Goal: Information Seeking & Learning: Understand process/instructions

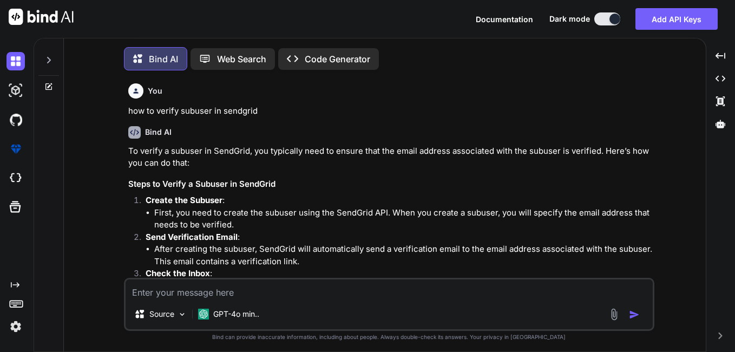
scroll to position [4531, 0]
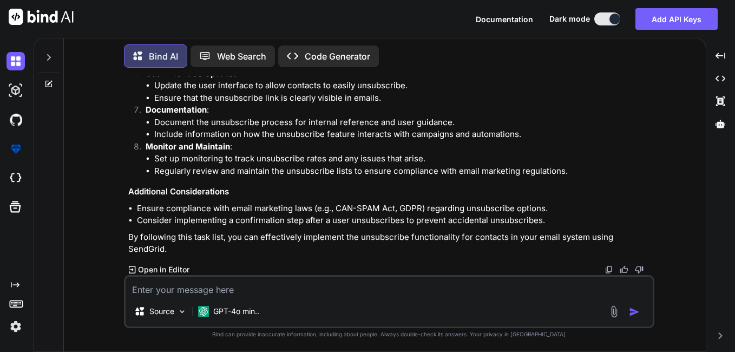
click at [238, 288] on textarea at bounding box center [389, 285] width 527 height 19
type textarea "lor ip dolor sita cons <?adi el ($seDdoeiUsmodtempOrincid == 0) : ?><u labor="e…"
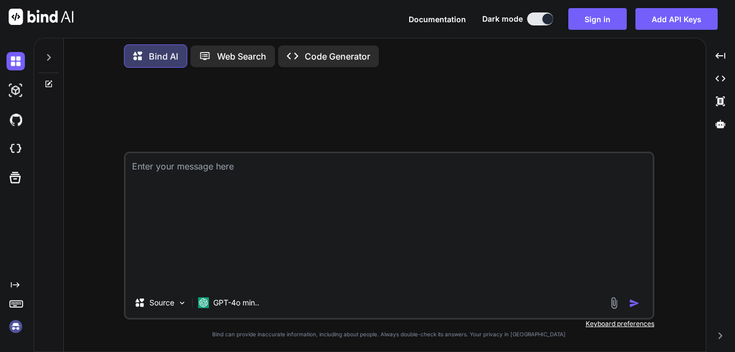
scroll to position [0, 0]
type textarea "lor ip dolor sita cons <?adi el ($seDdoeiUsmodtempOrincid == 0) : ?><u labor="e…"
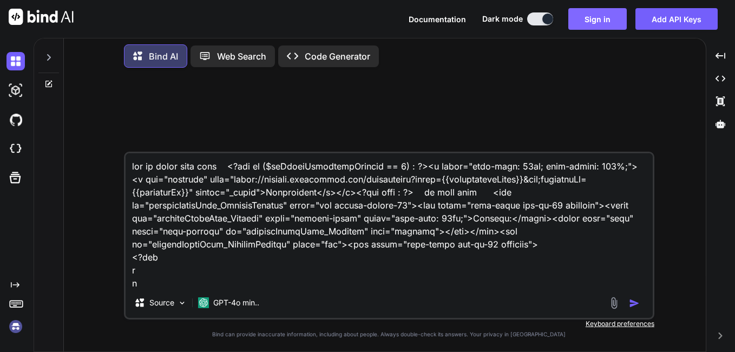
click at [603, 21] on button "Sign in" at bounding box center [597, 19] width 58 height 22
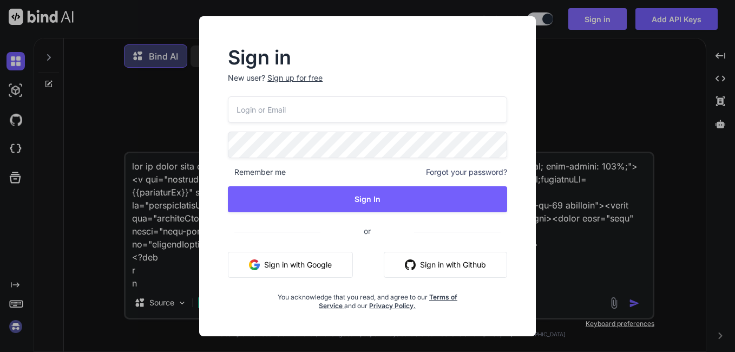
type input "[EMAIL_ADDRESS][DOMAIN_NAME]"
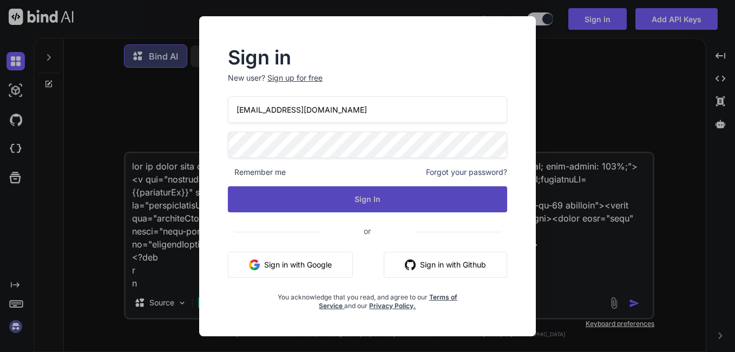
click at [384, 205] on button "Sign In" at bounding box center [367, 199] width 279 height 26
click at [374, 199] on button "Sign In" at bounding box center [367, 199] width 279 height 26
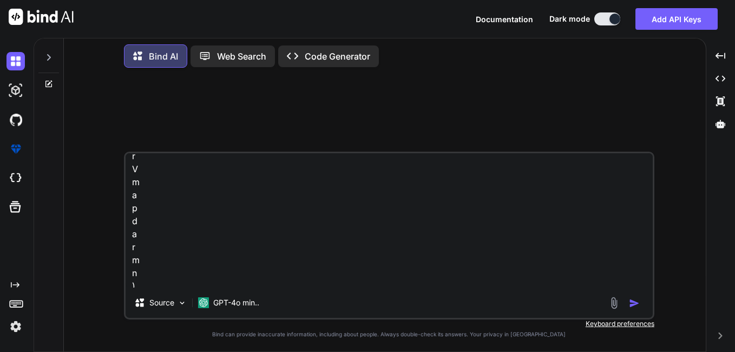
scroll to position [4544, 0]
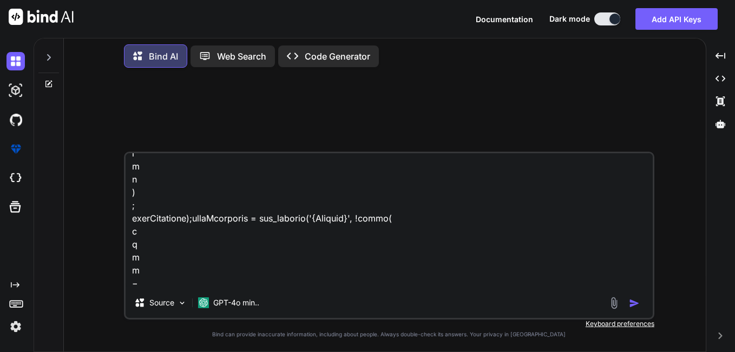
click at [633, 302] on img "button" at bounding box center [634, 303] width 11 height 11
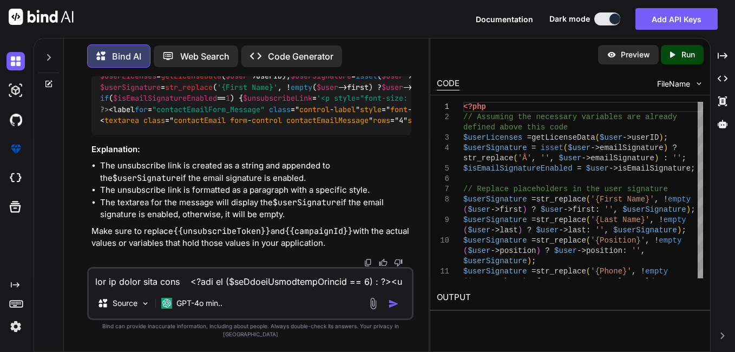
scroll to position [1163, 0]
drag, startPoint x: 101, startPoint y: 232, endPoint x: 90, endPoint y: 177, distance: 56.1
click at [90, 177] on div "You Bind AI To add the unsubscribe link to your email signature code, you can i…" at bounding box center [251, 171] width 324 height 190
copy code "if ( $isEmailSignatureEnabled == 1 ) { $unsubscribeLink = '<p style="font-size:…"
click at [234, 135] on div "<?php // Assuming the necessary variables are already defined above this code $…" at bounding box center [251, 87] width 320 height 95
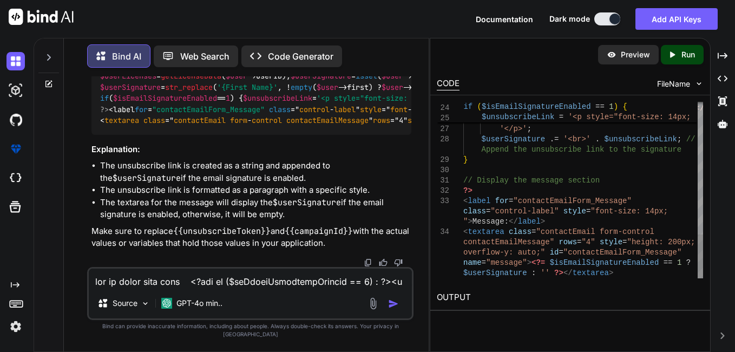
scroll to position [0, 0]
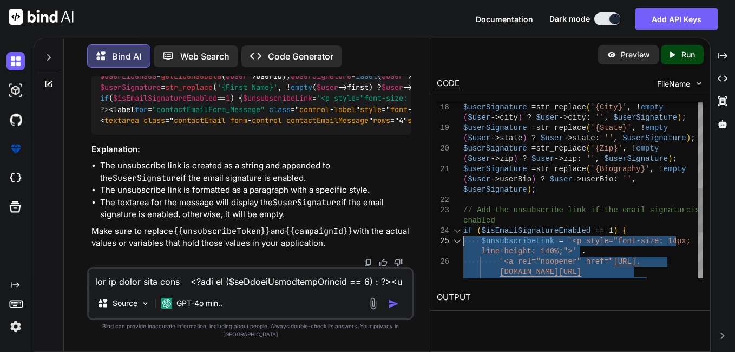
drag, startPoint x: 476, startPoint y: 190, endPoint x: 461, endPoint y: 236, distance: 48.4
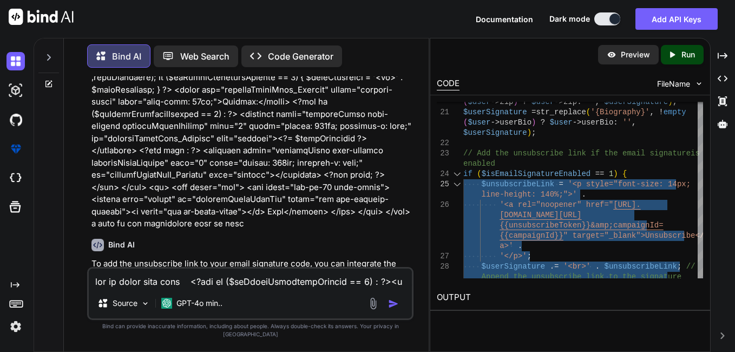
scroll to position [730, 0]
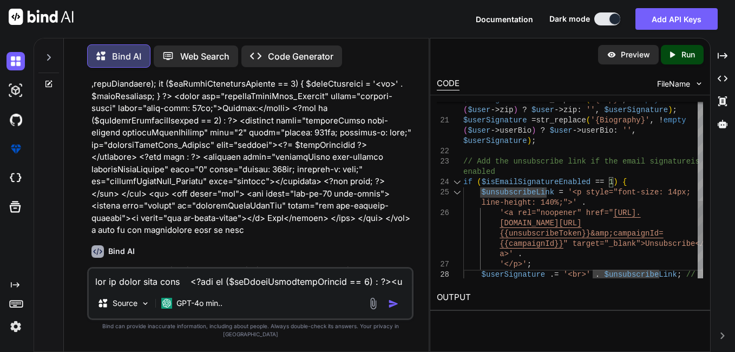
click at [606, 151] on div "{{unsubscribeToken}}&amp;campaignId= {{campaignId}} " target="_blank">Unsubscri…" at bounding box center [583, 58] width 240 height 709
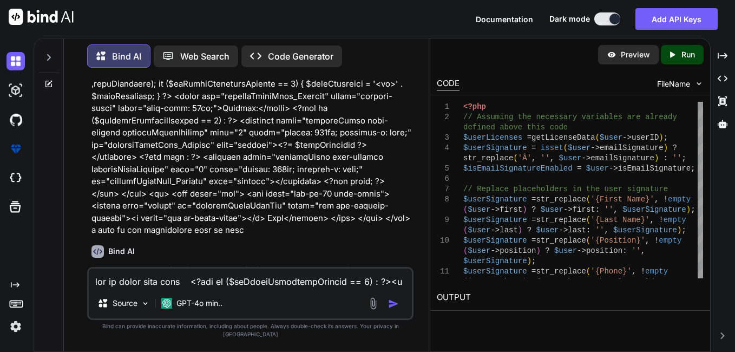
click at [220, 285] on textarea at bounding box center [250, 277] width 323 height 19
type textarea "i want to add unsubscribe link on very bottom"
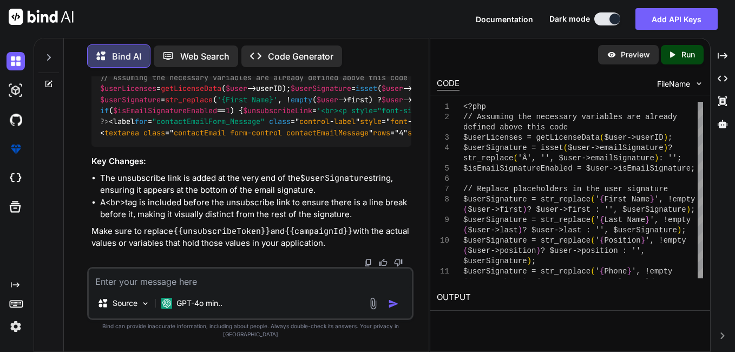
scroll to position [1965, 0]
click at [169, 127] on span ""contactEmailForm_Message"" at bounding box center [208, 122] width 113 height 10
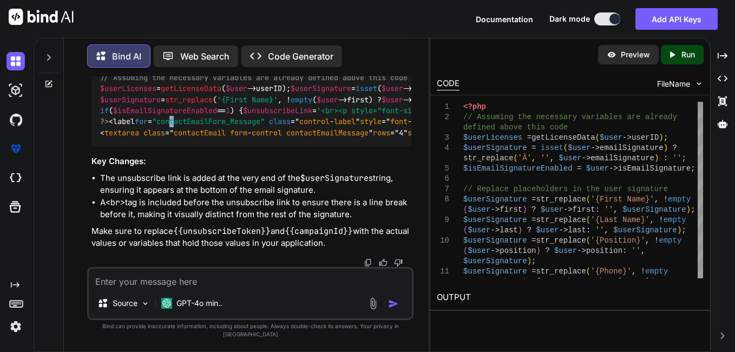
scroll to position [1803, 0]
drag, startPoint x: 108, startPoint y: 246, endPoint x: 95, endPoint y: 189, distance: 57.7
click at [95, 147] on div "<?php // Assuming the necessary variables are already defined above this code $…" at bounding box center [251, 99] width 320 height 95
copy code "if ( $isEmailSignatureEnabled == 1 ) { $unsubscribeLink = '<br><p style="font-s…"
